Goal: Task Accomplishment & Management: Complete application form

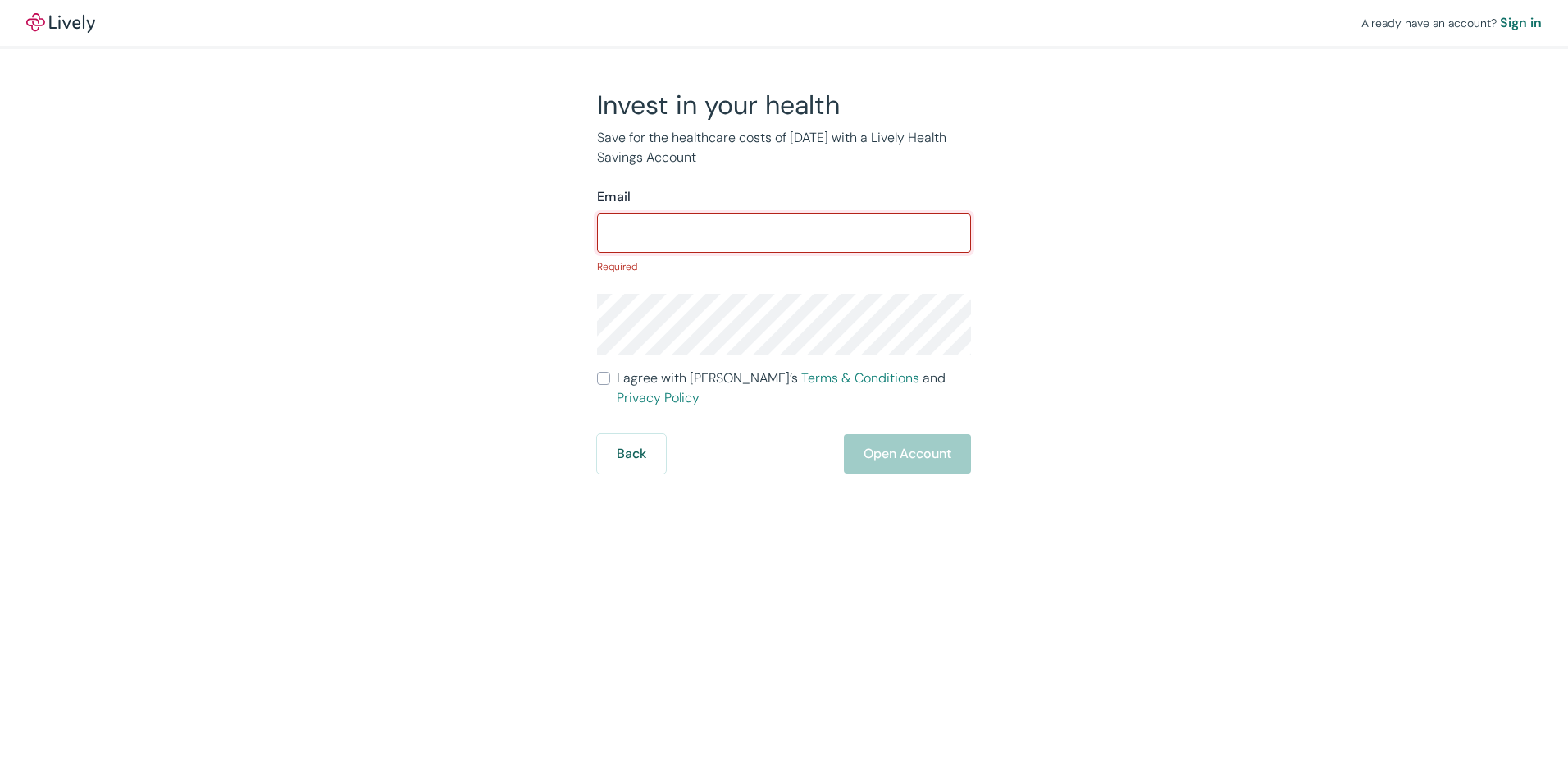
paste input "[EMAIL_ADDRESS][DOMAIN_NAME]"
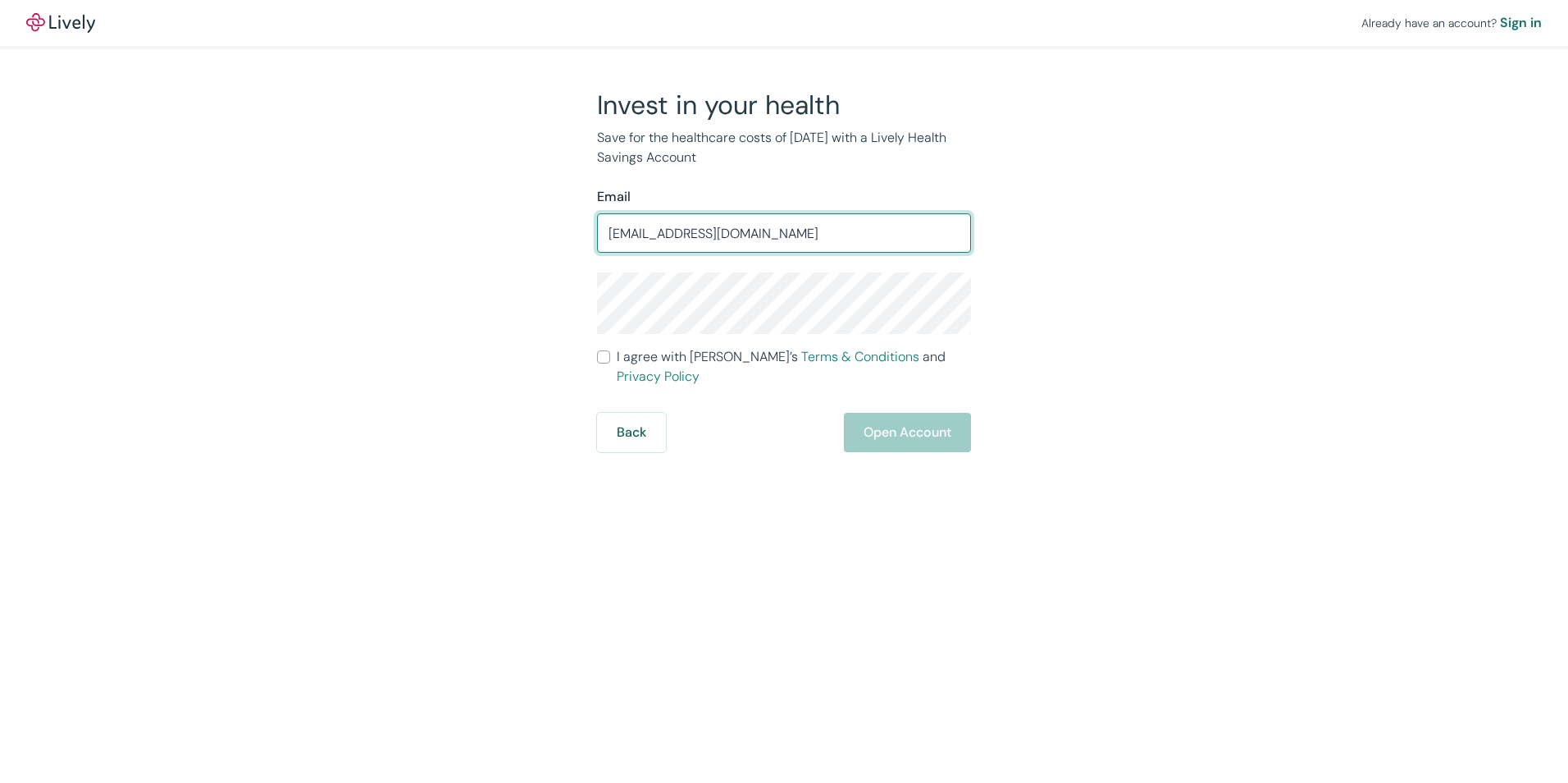
type input "[EMAIL_ADDRESS][DOMAIN_NAME]"
drag, startPoint x: 580, startPoint y: 306, endPoint x: 595, endPoint y: 311, distance: 15.8
click at [581, 306] on div "Invest in your health Save for the healthcare costs of [DATE] with a Lively Hea…" at bounding box center [774, 270] width 394 height 364
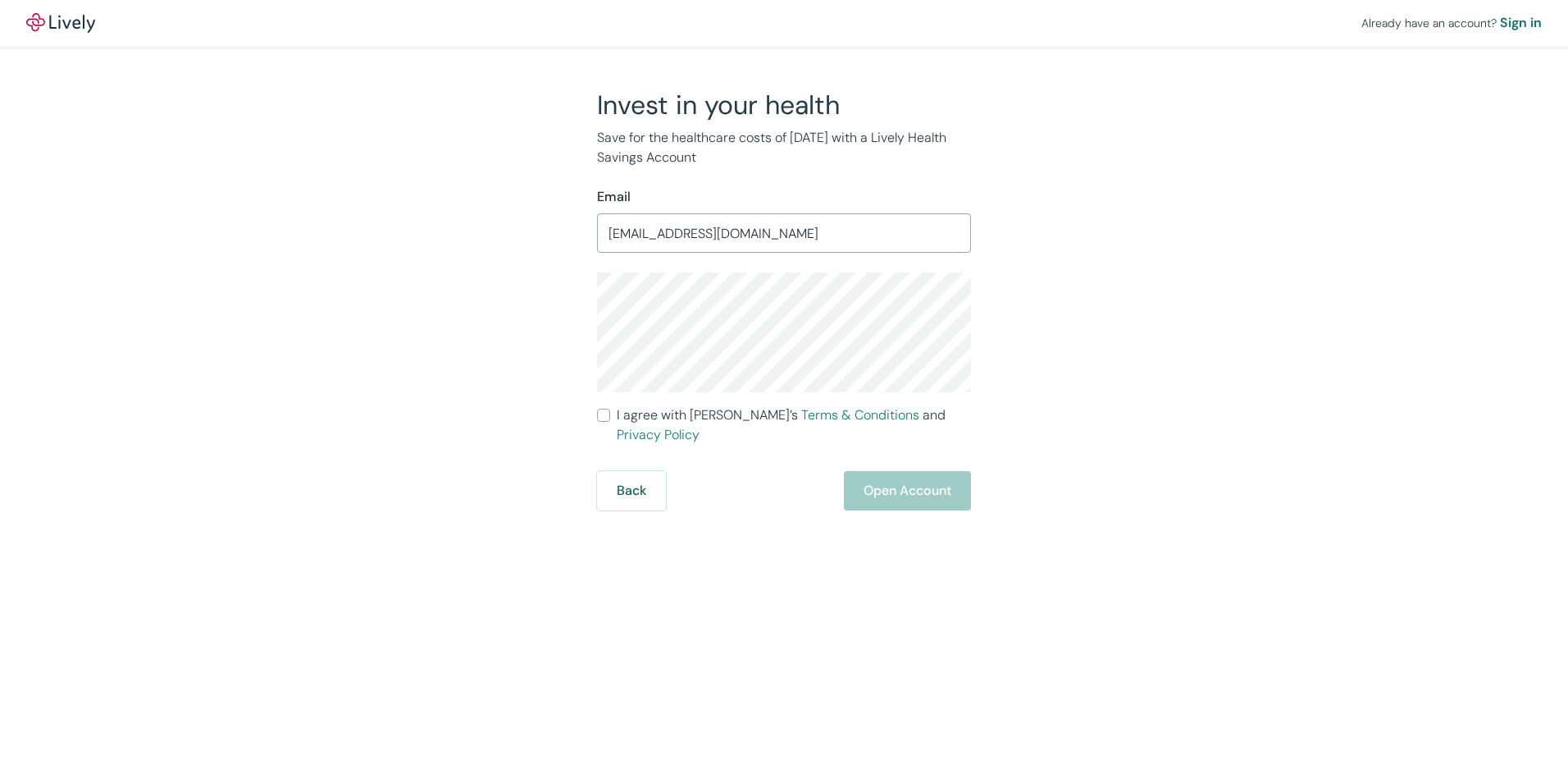
click at [649, 422] on span "I agree with Lively’s Terms & Conditions and Privacy Policy" at bounding box center [794, 425] width 355 height 39
click at [610, 422] on input "I agree with Lively’s Terms & Conditions and Privacy Policy" at bounding box center [604, 415] width 13 height 13
checkbox input "true"
click at [864, 471] on button "Open Account" at bounding box center [907, 490] width 127 height 39
